Goal: Task Accomplishment & Management: Manage account settings

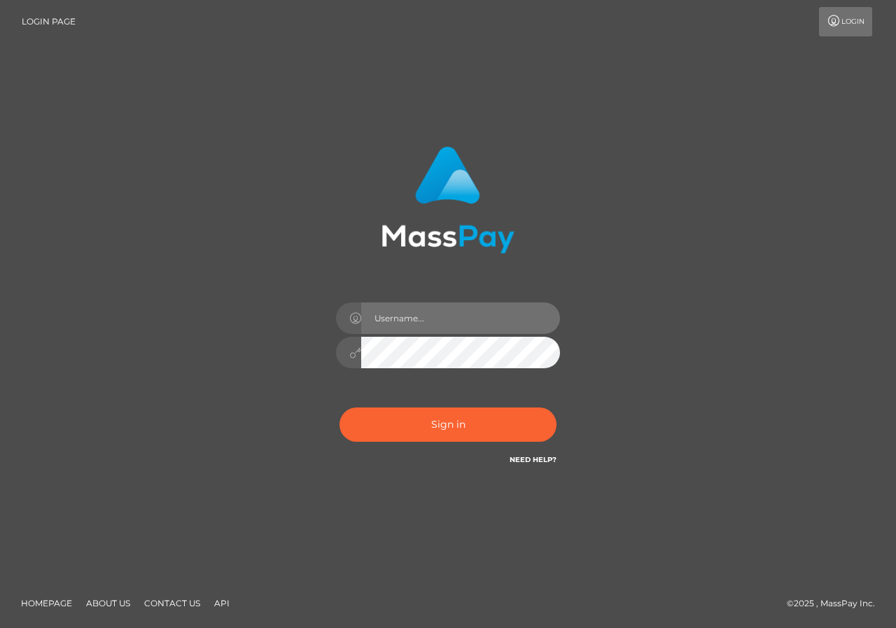
click at [394, 312] on input "text" at bounding box center [460, 317] width 199 height 31
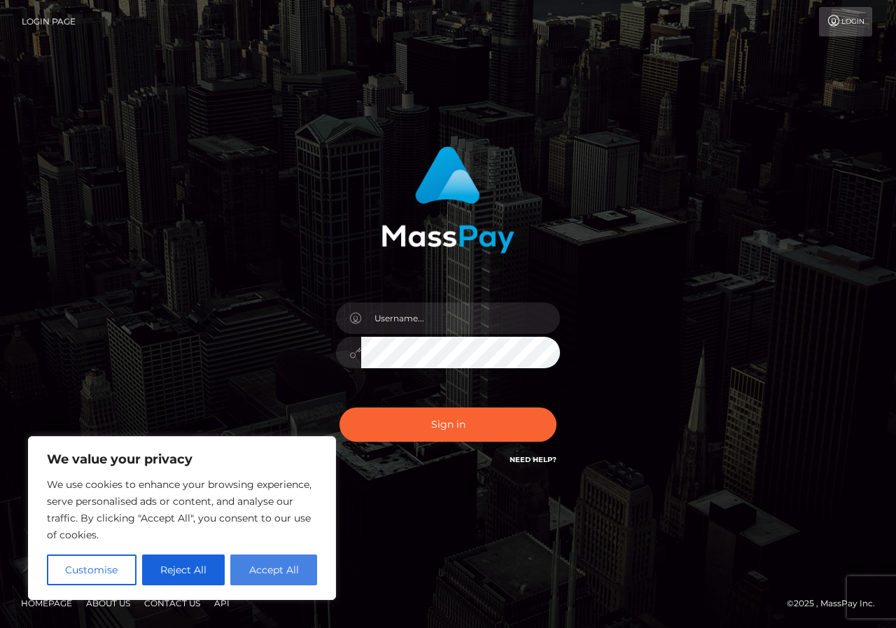
click at [274, 577] on button "Accept All" at bounding box center [273, 569] width 87 height 31
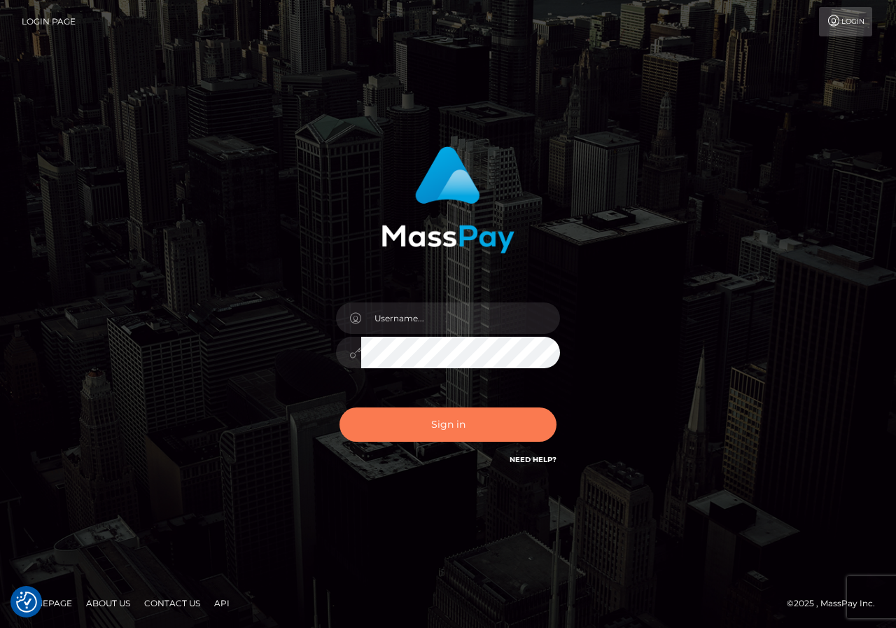
checkbox input "true"
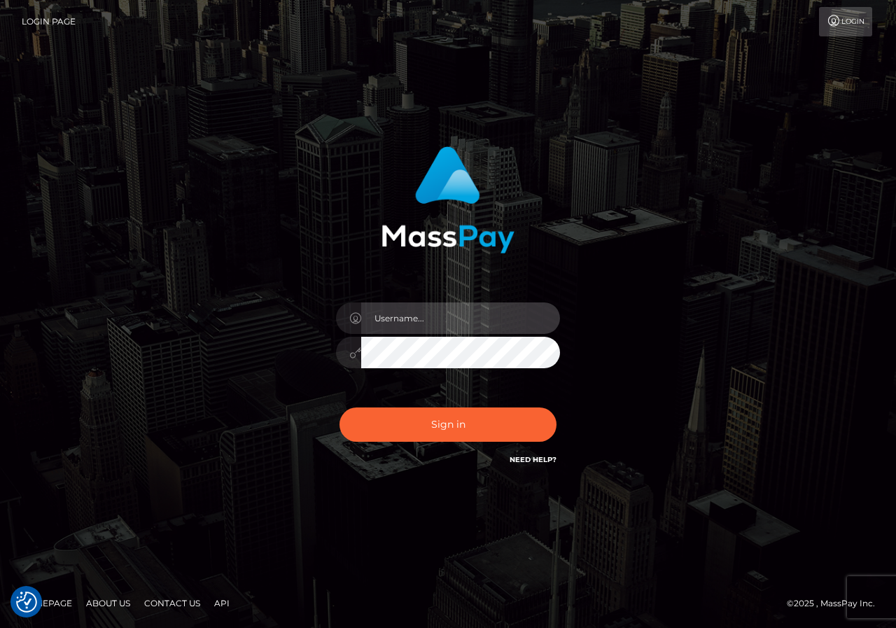
click at [432, 326] on input "text" at bounding box center [460, 317] width 199 height 31
type input "Wfoxyslushy@gmail.com"
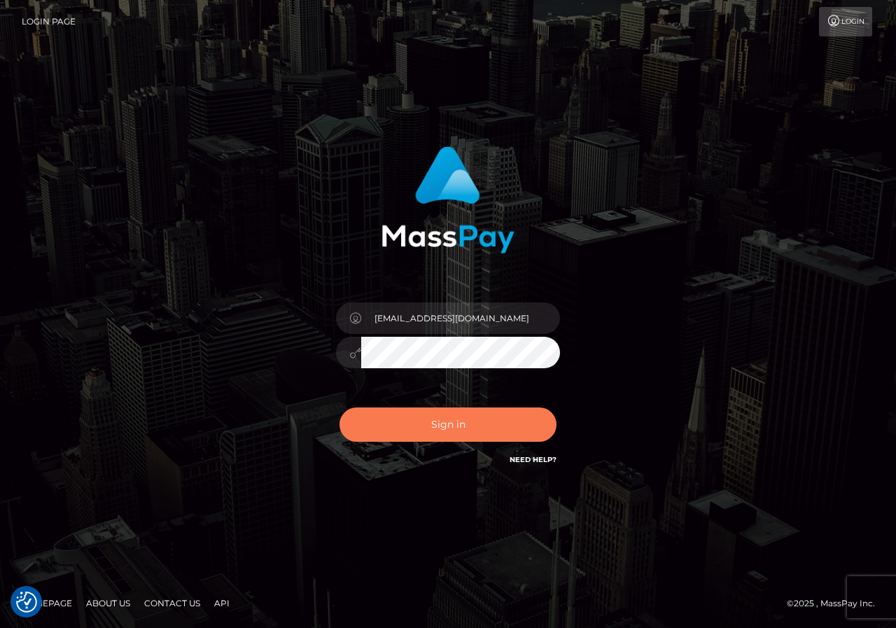
click at [477, 429] on button "Sign in" at bounding box center [447, 424] width 217 height 34
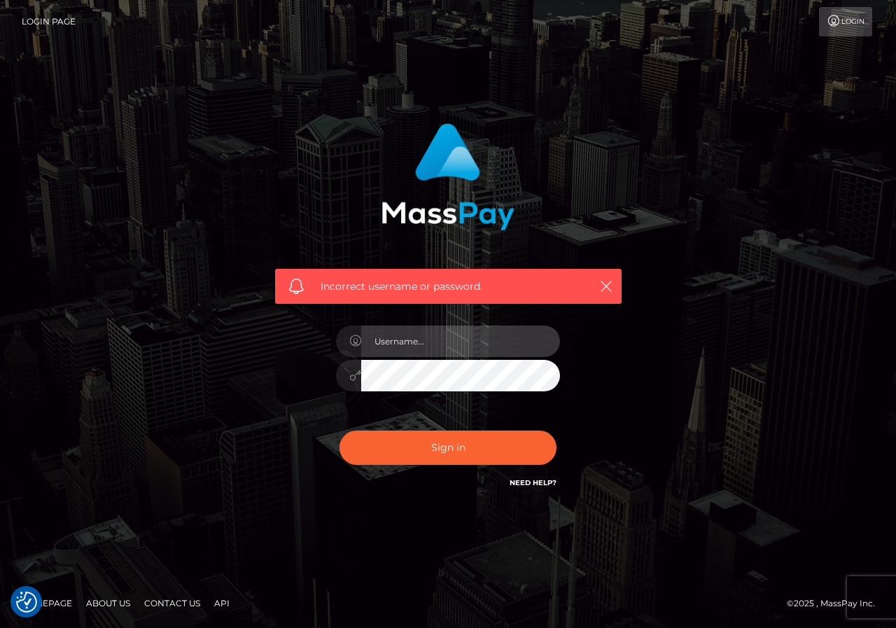
click at [444, 341] on input "text" at bounding box center [460, 340] width 199 height 31
type input "[EMAIL_ADDRESS][DOMAIN_NAME]"
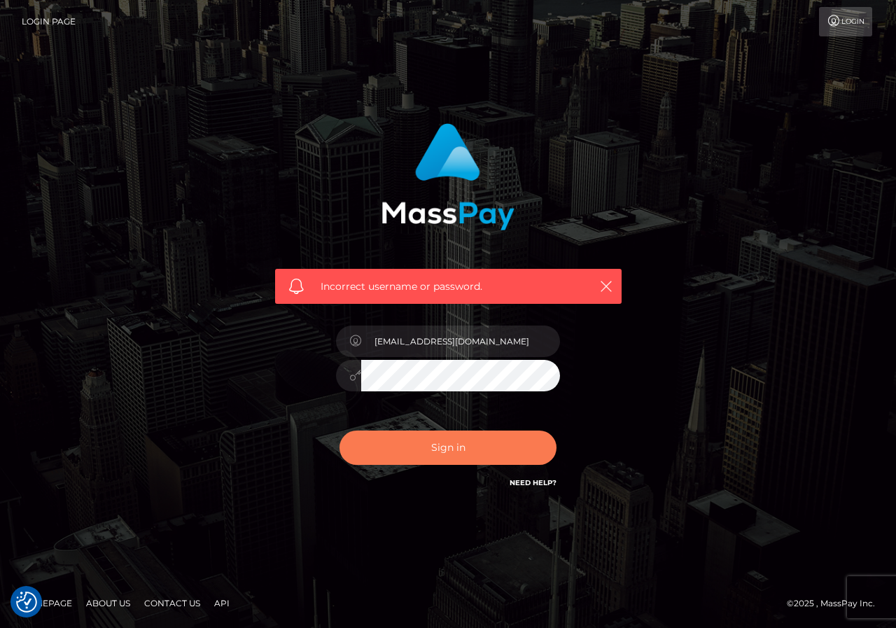
click at [416, 444] on button "Sign in" at bounding box center [447, 447] width 217 height 34
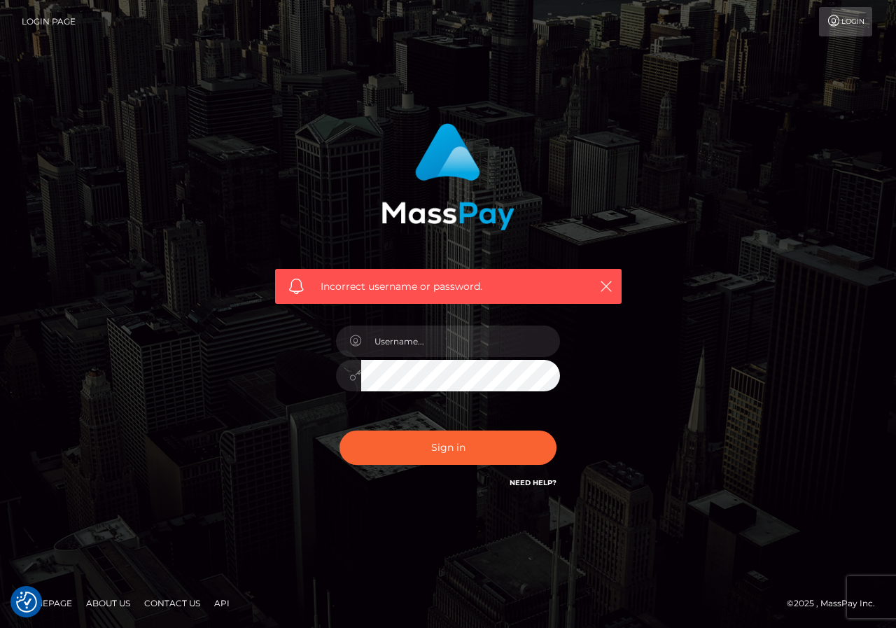
click at [861, 24] on link "Login" at bounding box center [845, 21] width 53 height 29
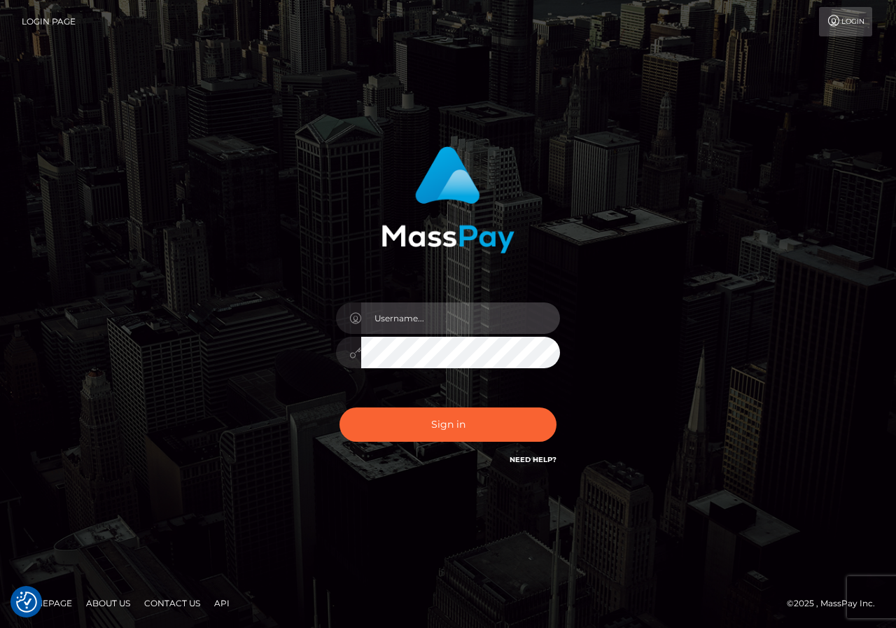
click at [446, 318] on input "text" at bounding box center [460, 317] width 199 height 31
type input "[EMAIL_ADDRESS][DOMAIN_NAME]"
click at [472, 369] on div "[EMAIL_ADDRESS][DOMAIN_NAME]" at bounding box center [447, 345] width 245 height 107
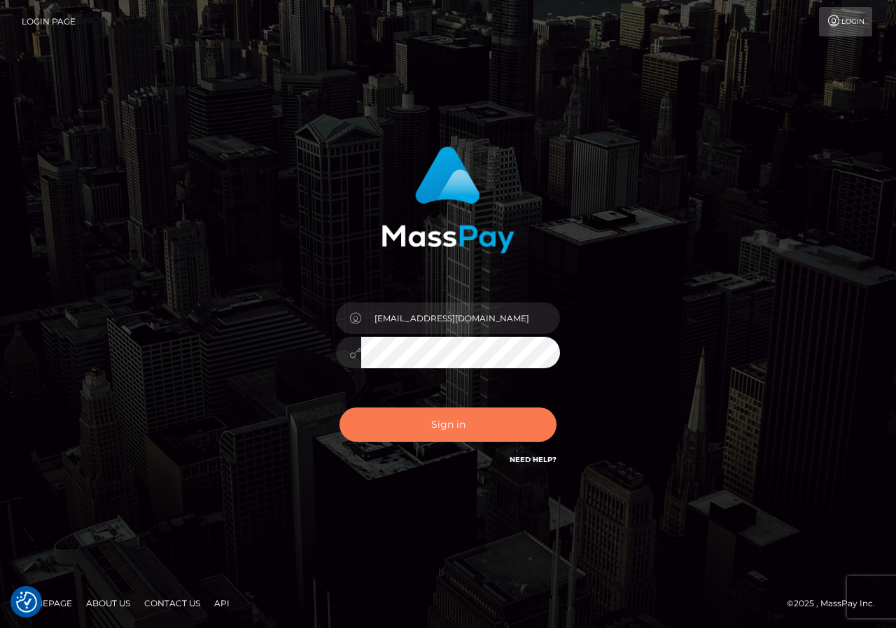
click at [423, 415] on button "Sign in" at bounding box center [447, 424] width 217 height 34
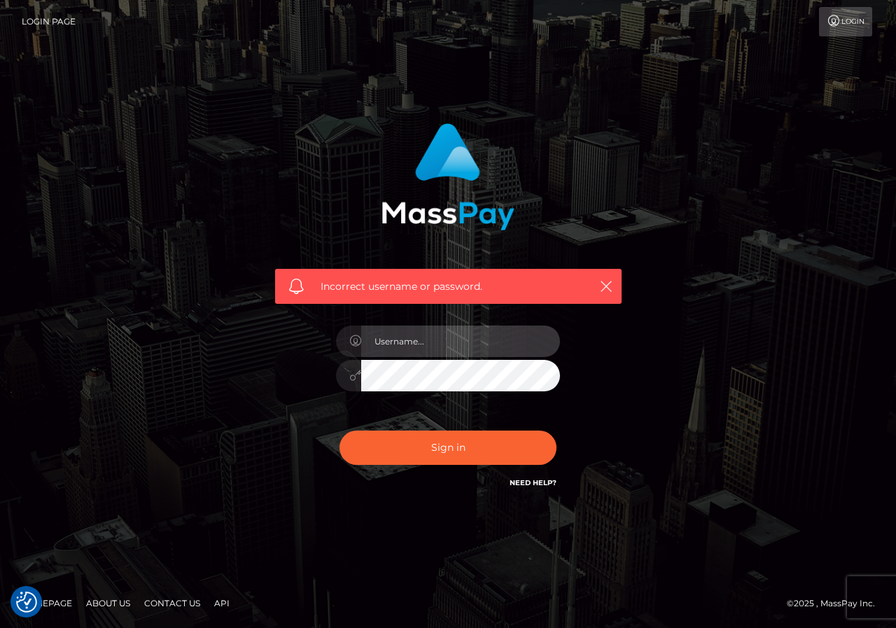
click at [434, 337] on input "text" at bounding box center [460, 340] width 199 height 31
type input "[EMAIL_ADDRESS][DOMAIN_NAME]"
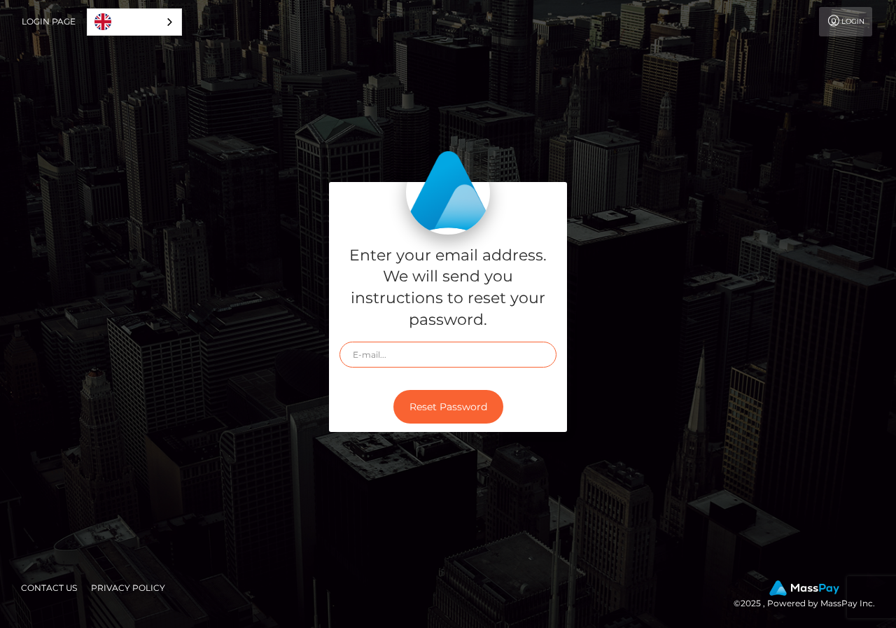
click at [381, 353] on input "text" at bounding box center [447, 354] width 217 height 26
